Goal: Register for event/course

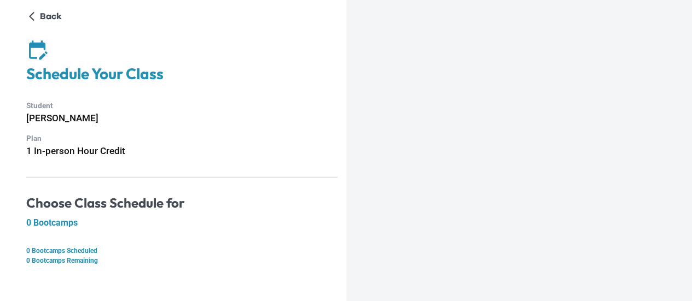
scroll to position [7, 0]
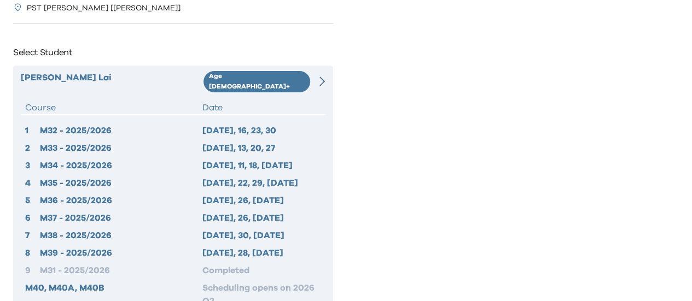
scroll to position [55, 0]
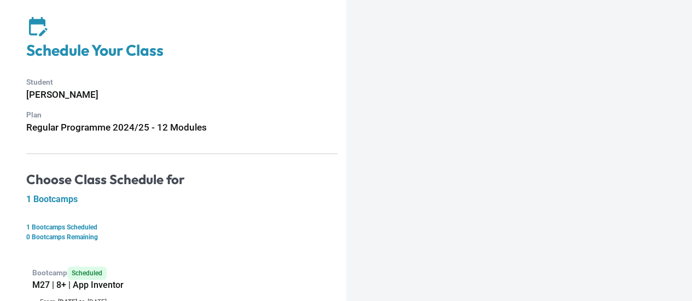
scroll to position [27, 0]
